Goal: Use online tool/utility: Utilize a website feature to perform a specific function

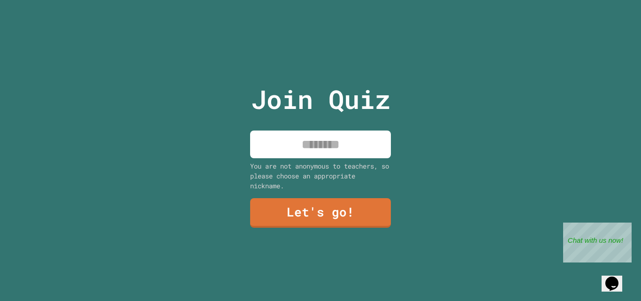
click at [325, 135] on input at bounding box center [320, 145] width 141 height 28
type input "******"
click at [300, 215] on link "Let's go!" at bounding box center [321, 212] width 142 height 31
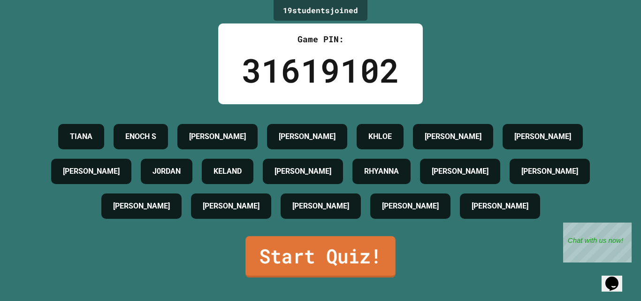
click at [315, 264] on link "Start Quiz!" at bounding box center [321, 256] width 150 height 41
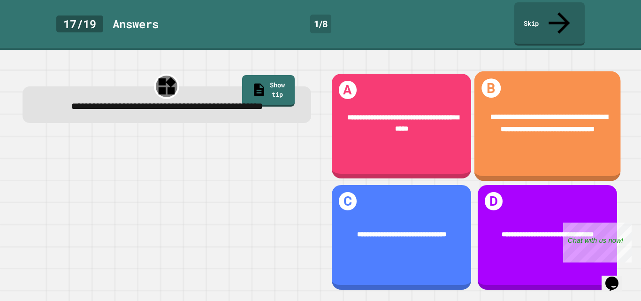
click at [506, 113] on div "**********" at bounding box center [547, 123] width 117 height 23
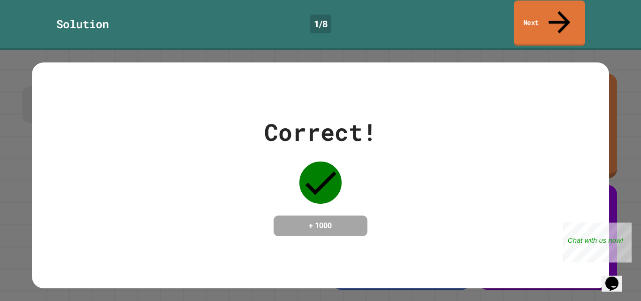
click at [554, 19] on link "Next" at bounding box center [549, 23] width 71 height 46
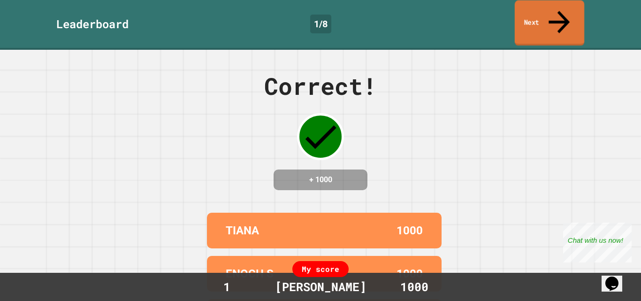
scroll to position [117, 0]
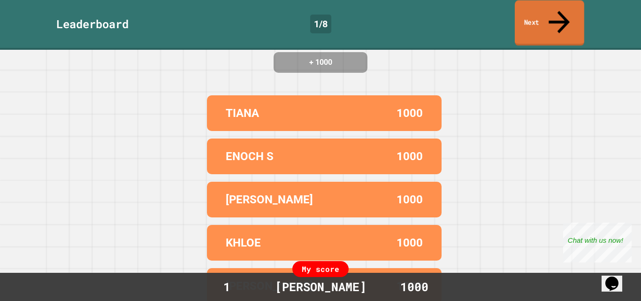
click at [536, 19] on link "Next" at bounding box center [550, 23] width 70 height 46
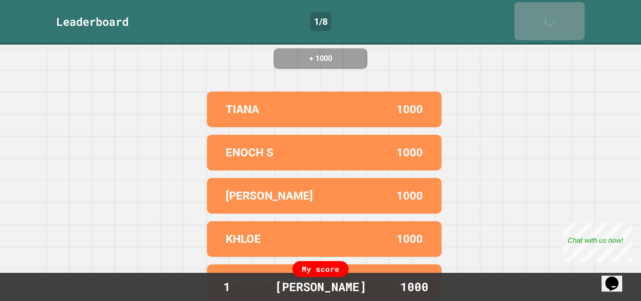
scroll to position [0, 0]
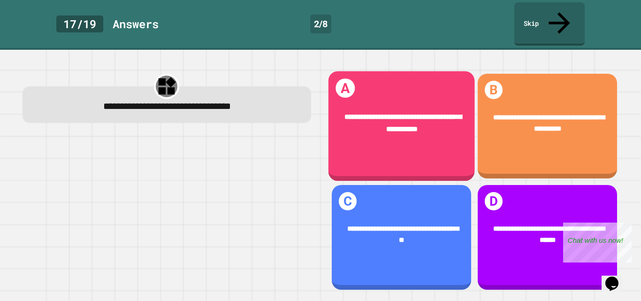
click at [355, 129] on div "**********" at bounding box center [401, 126] width 147 height 110
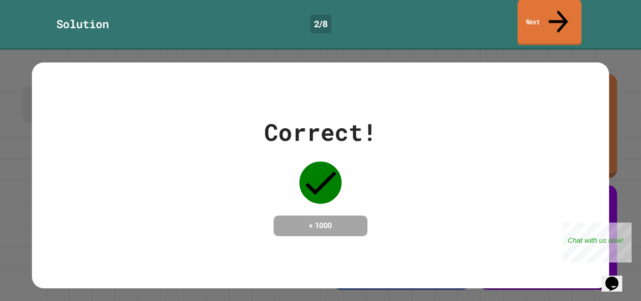
click at [549, 11] on link "Next" at bounding box center [550, 23] width 64 height 46
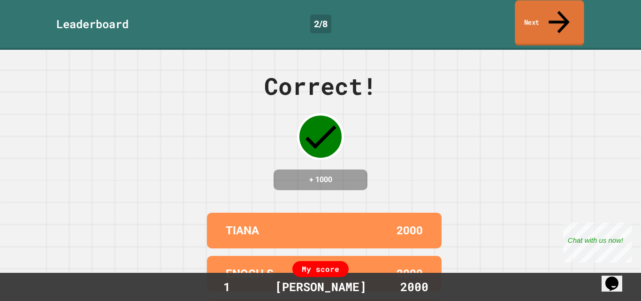
click at [547, 11] on link "Next" at bounding box center [549, 23] width 69 height 46
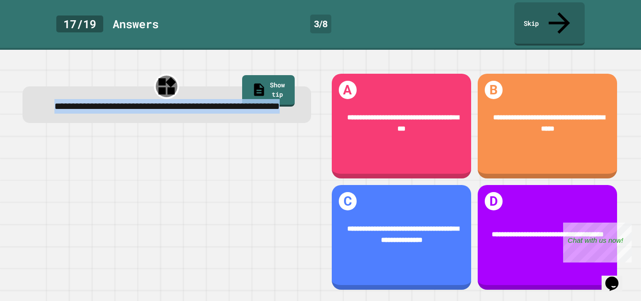
drag, startPoint x: 50, startPoint y: 84, endPoint x: 254, endPoint y: 103, distance: 204.3
click at [254, 103] on div "**********" at bounding box center [167, 106] width 263 height 15
copy span "**********"
click at [226, 109] on div "**********" at bounding box center [167, 104] width 289 height 37
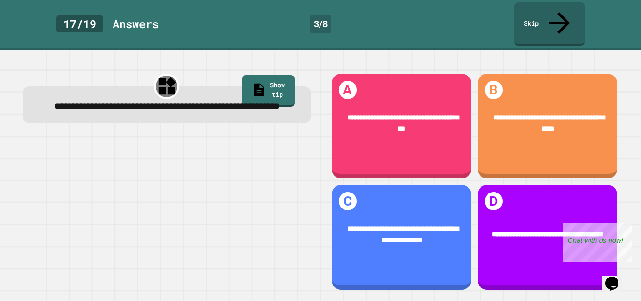
click at [404, 211] on div "**********" at bounding box center [401, 235] width 139 height 49
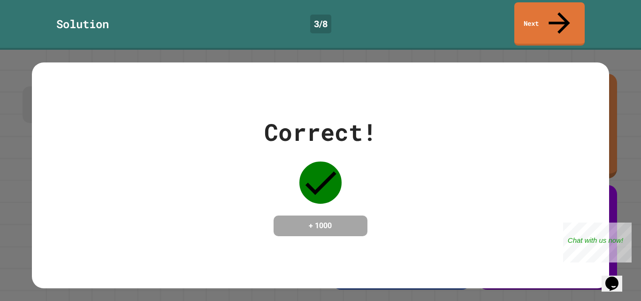
click at [571, 14] on link "Next" at bounding box center [550, 23] width 70 height 43
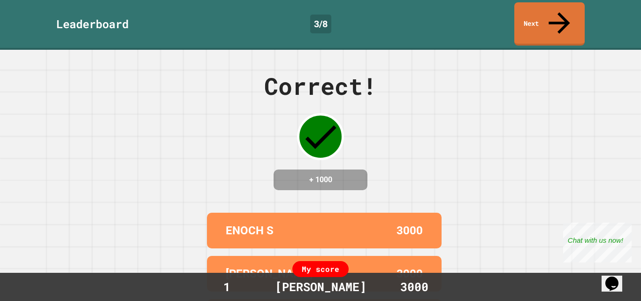
scroll to position [117, 0]
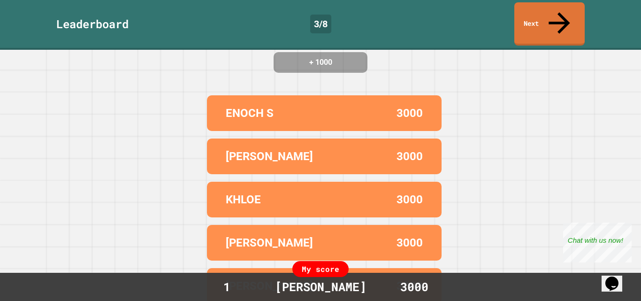
click at [555, 17] on link "Next" at bounding box center [550, 23] width 70 height 43
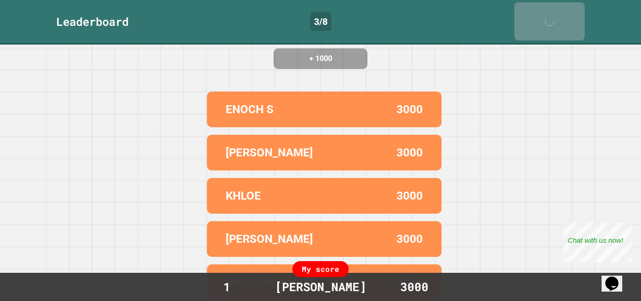
scroll to position [0, 0]
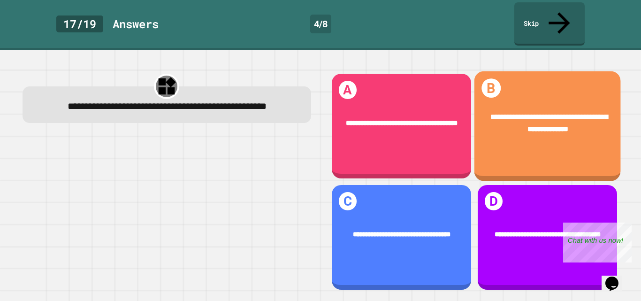
click at [525, 129] on div "**********" at bounding box center [547, 126] width 147 height 110
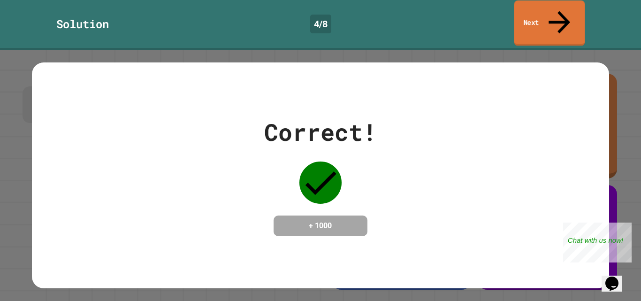
click at [538, 10] on link "Next" at bounding box center [549, 23] width 71 height 46
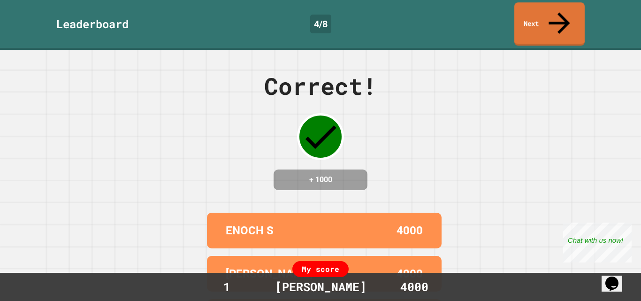
scroll to position [117, 0]
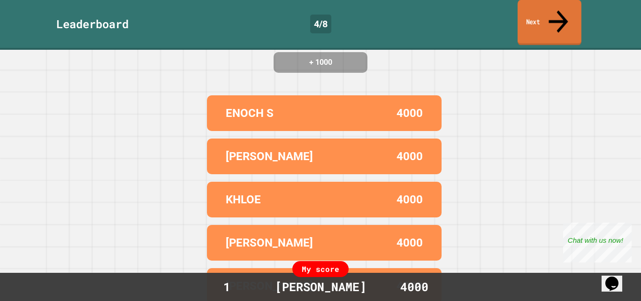
click at [558, 14] on icon at bounding box center [558, 21] width 29 height 33
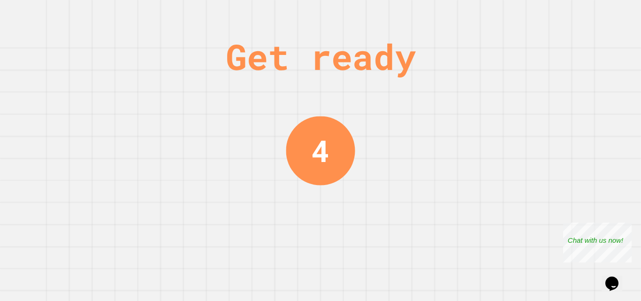
scroll to position [0, 0]
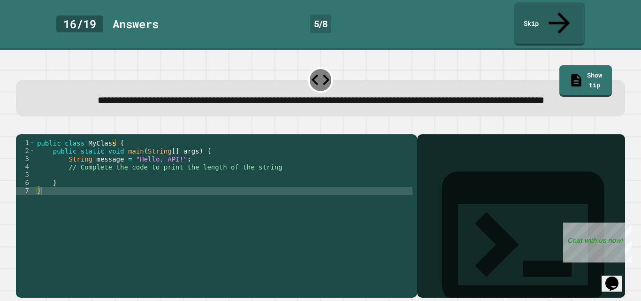
click at [136, 179] on div "public class MyClass { public static void main ( String [ ] args ) { String mes…" at bounding box center [224, 211] width 378 height 144
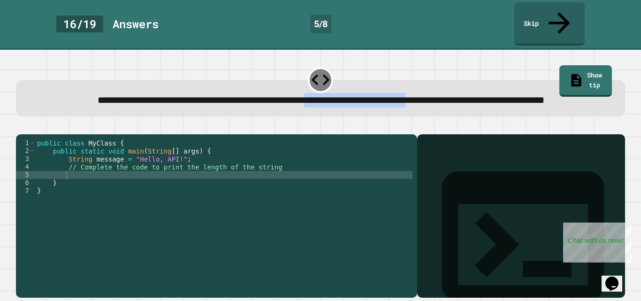
drag, startPoint x: 352, startPoint y: 80, endPoint x: 511, endPoint y: 84, distance: 158.8
click at [511, 95] on span "**********" at bounding box center [321, 99] width 447 height 9
copy span "**********"
click at [565, 64] on link "Show tip" at bounding box center [585, 80] width 53 height 33
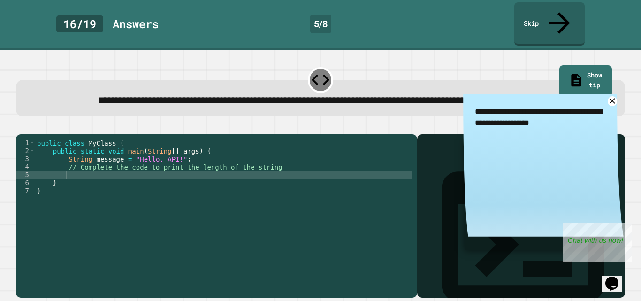
click at [331, 95] on span "**********" at bounding box center [321, 99] width 447 height 9
click at [120, 182] on div "public class MyClass { public static void main ( String [ ] args ) { String mes…" at bounding box center [224, 211] width 378 height 144
click at [607, 97] on icon at bounding box center [613, 101] width 12 height 12
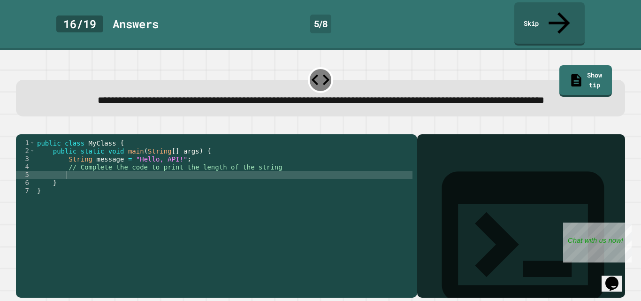
click at [91, 185] on div "public class MyClass { public static void main ( String [ ] args ) { String mes…" at bounding box center [224, 211] width 378 height 144
click at [30, 129] on icon "button" at bounding box center [26, 132] width 5 height 7
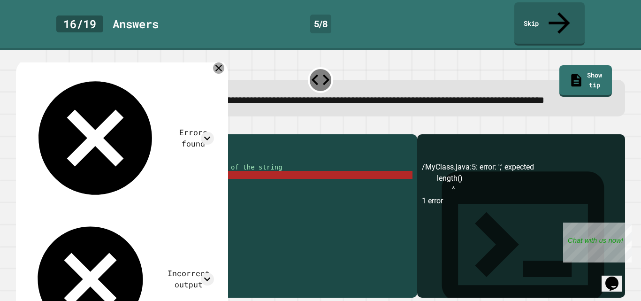
click at [224, 62] on icon at bounding box center [218, 67] width 11 height 11
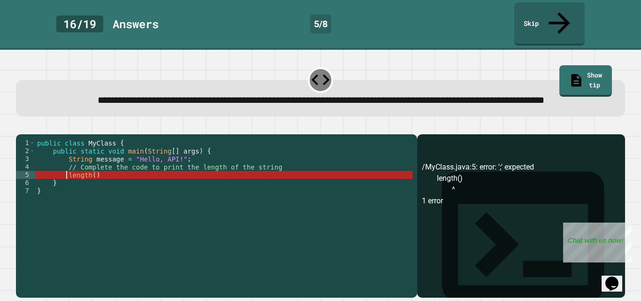
click at [66, 185] on div "public class MyClass { public static void main ( String [ ] args ) { String mes…" at bounding box center [224, 211] width 378 height 144
drag, startPoint x: 112, startPoint y: 182, endPoint x: 71, endPoint y: 180, distance: 40.9
click at [68, 180] on div "public class MyClass { public static void main ( String [ ] args ) { String mes…" at bounding box center [224, 211] width 378 height 144
type textarea "*"
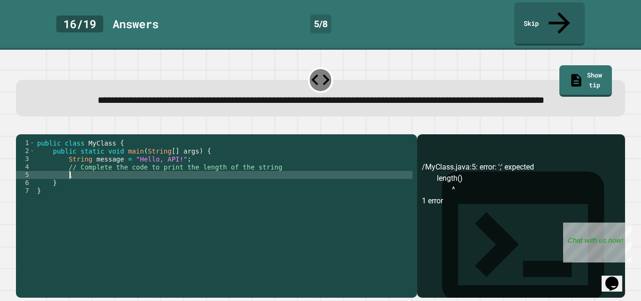
scroll to position [0, 1]
click at [54, 127] on icon "button" at bounding box center [54, 127] width 0 height 0
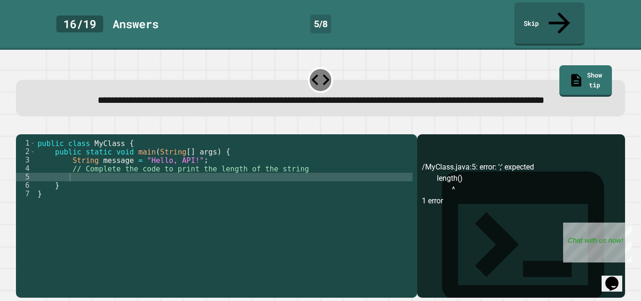
click at [55, 127] on button "button" at bounding box center [55, 127] width 0 height 0
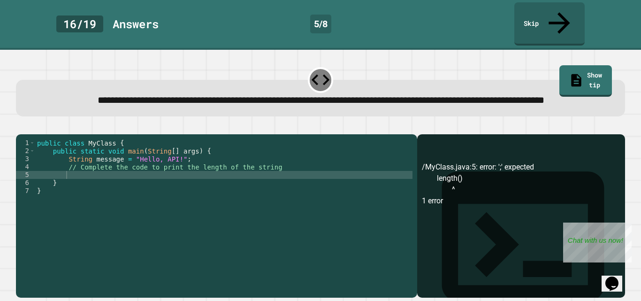
click at [54, 127] on icon "button" at bounding box center [54, 127] width 0 height 0
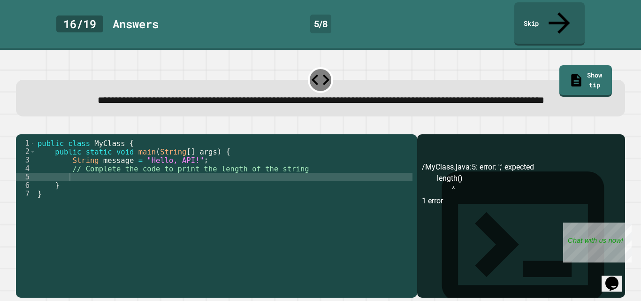
click at [21, 127] on icon "button" at bounding box center [21, 127] width 0 height 0
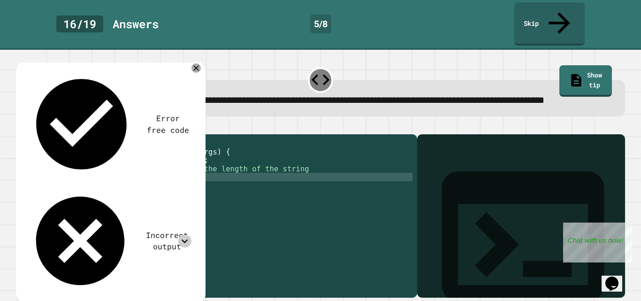
click at [191, 235] on icon at bounding box center [184, 241] width 13 height 13
click at [84, 186] on div "public class MyClass { public static void main ( String [ ] args ) { String mes…" at bounding box center [225, 215] width 378 height 152
type textarea "*"
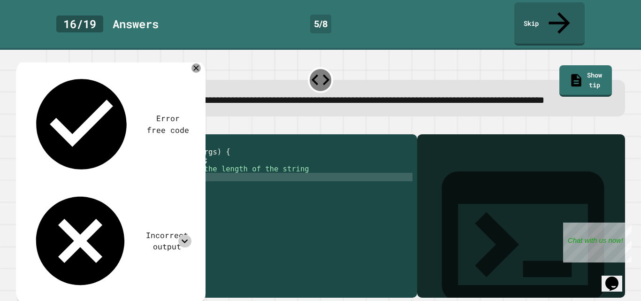
scroll to position [0, 8]
click at [21, 127] on icon "button" at bounding box center [21, 127] width 0 height 0
click at [189, 235] on icon at bounding box center [184, 241] width 13 height 13
click at [200, 63] on icon at bounding box center [196, 67] width 9 height 9
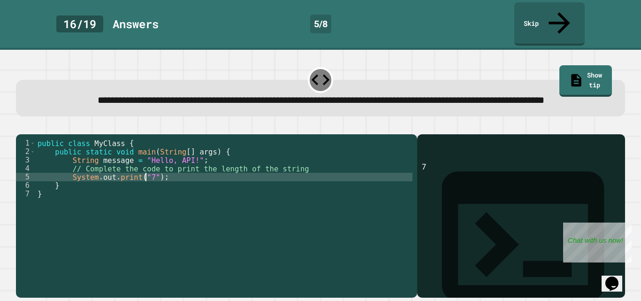
click at [145, 183] on div "public class MyClass { public static void main ( String [ ] args ) { String mes…" at bounding box center [225, 215] width 378 height 152
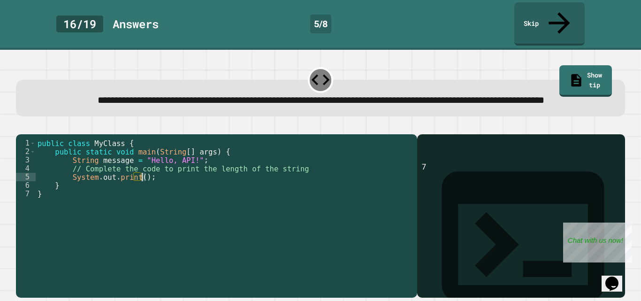
drag, startPoint x: 156, startPoint y: 185, endPoint x: 140, endPoint y: 184, distance: 16.4
click at [140, 184] on div "public class MyClass { public static void main ( String [ ] args ) { String mes…" at bounding box center [225, 215] width 378 height 152
click at [139, 184] on div "public class MyClass { public static void main ( String [ ] args ) { String mes…" at bounding box center [225, 215] width 378 height 152
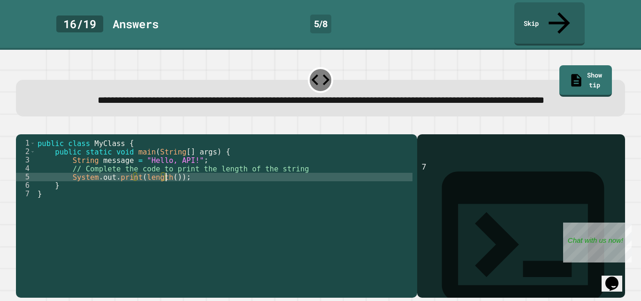
scroll to position [0, 8]
click at [196, 184] on div "public class MyClass { public static void main ( String [ ] args ) { String mes…" at bounding box center [225, 215] width 378 height 152
type textarea "**********"
click at [21, 127] on button "button" at bounding box center [21, 127] width 0 height 0
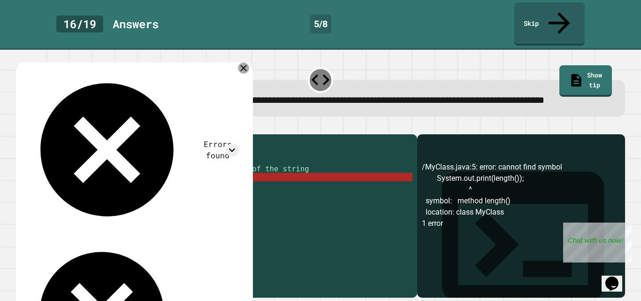
click at [249, 64] on icon at bounding box center [243, 68] width 11 height 11
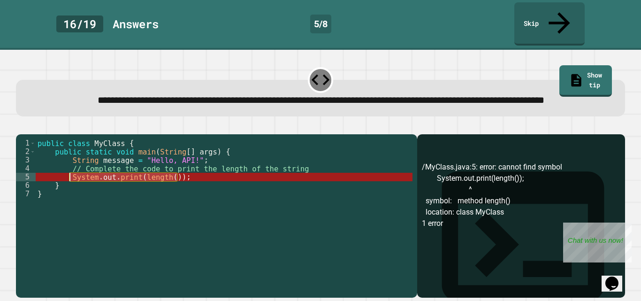
drag, startPoint x: 182, startPoint y: 180, endPoint x: 65, endPoint y: 181, distance: 116.9
click at [65, 181] on div "public class MyClass { public static void main ( String [ ] args ) { String mes…" at bounding box center [225, 215] width 378 height 152
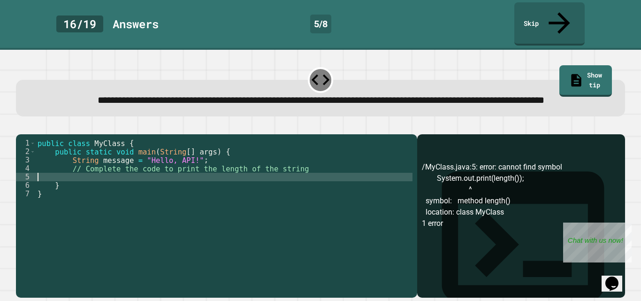
scroll to position [0, 0]
type textarea "**********"
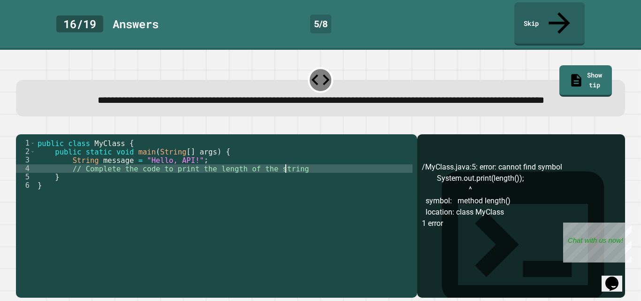
scroll to position [0, 1]
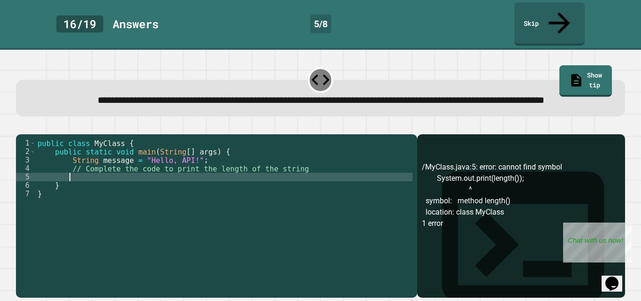
click at [80, 185] on div "public class MyClass { public static void main ( String [ ] args ) { String mes…" at bounding box center [225, 215] width 378 height 152
click at [21, 127] on icon "button" at bounding box center [21, 127] width 0 height 0
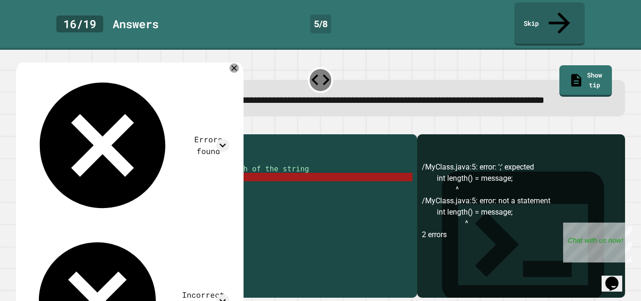
drag, startPoint x: 184, startPoint y: 186, endPoint x: 118, endPoint y: 182, distance: 65.9
click at [118, 182] on div "public class MyClass { public static void main ( String [ ] args ) { String mes…" at bounding box center [225, 215] width 378 height 152
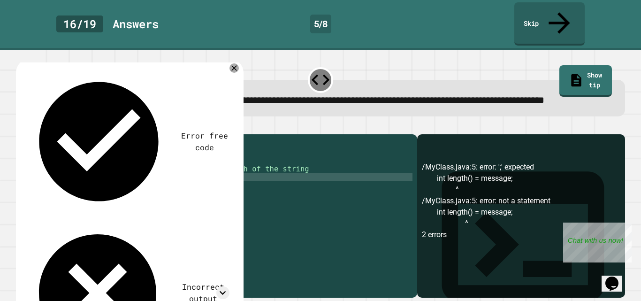
scroll to position [0, 5]
click at [29, 129] on icon "button" at bounding box center [26, 132] width 5 height 7
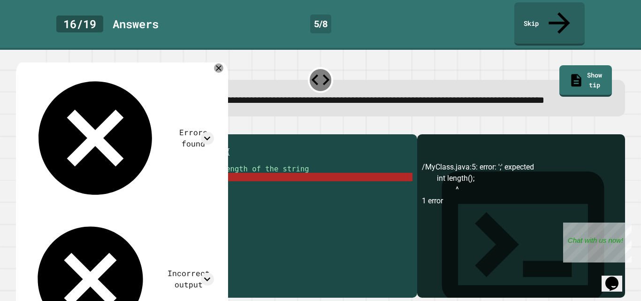
click at [129, 187] on div "public class MyClass { public static void main ( String [ ] args ) { String mes…" at bounding box center [225, 215] width 378 height 152
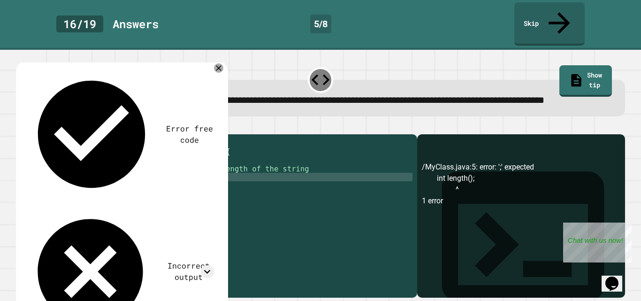
type textarea "**********"
click at [21, 127] on icon "button" at bounding box center [21, 127] width 0 height 0
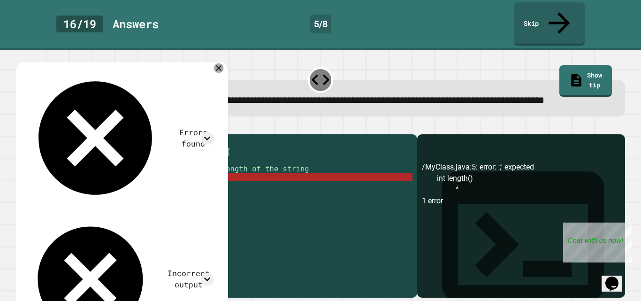
click at [224, 63] on icon at bounding box center [219, 68] width 10 height 10
